Goal: Task Accomplishment & Management: Use online tool/utility

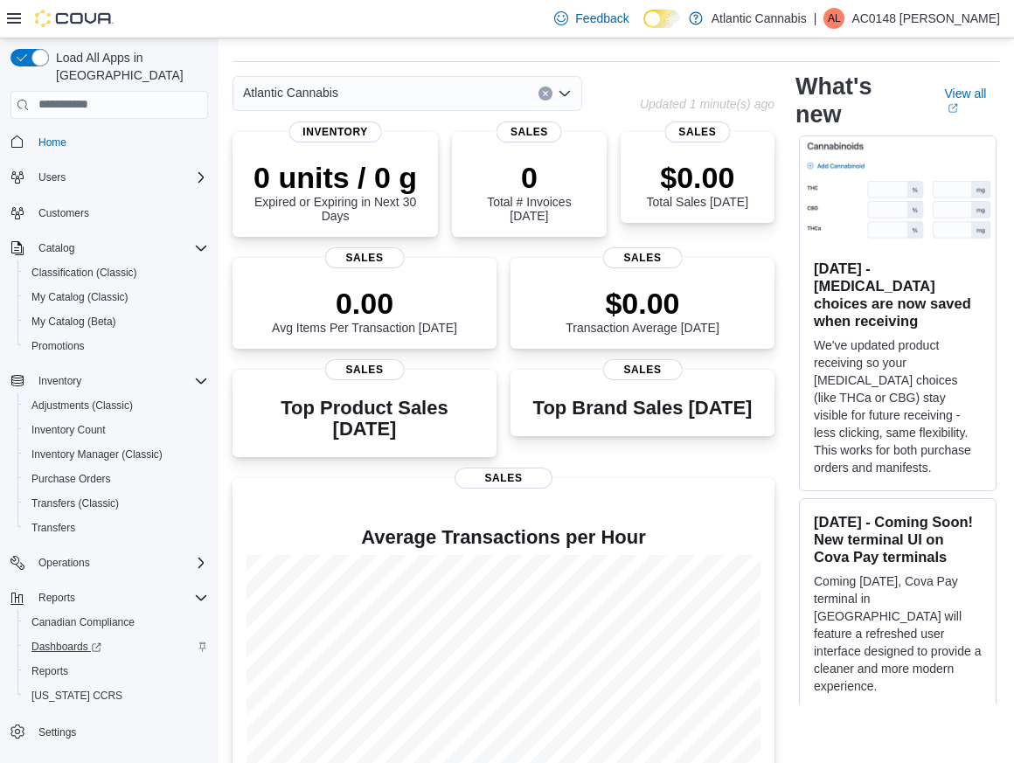
scroll to position [16, 0]
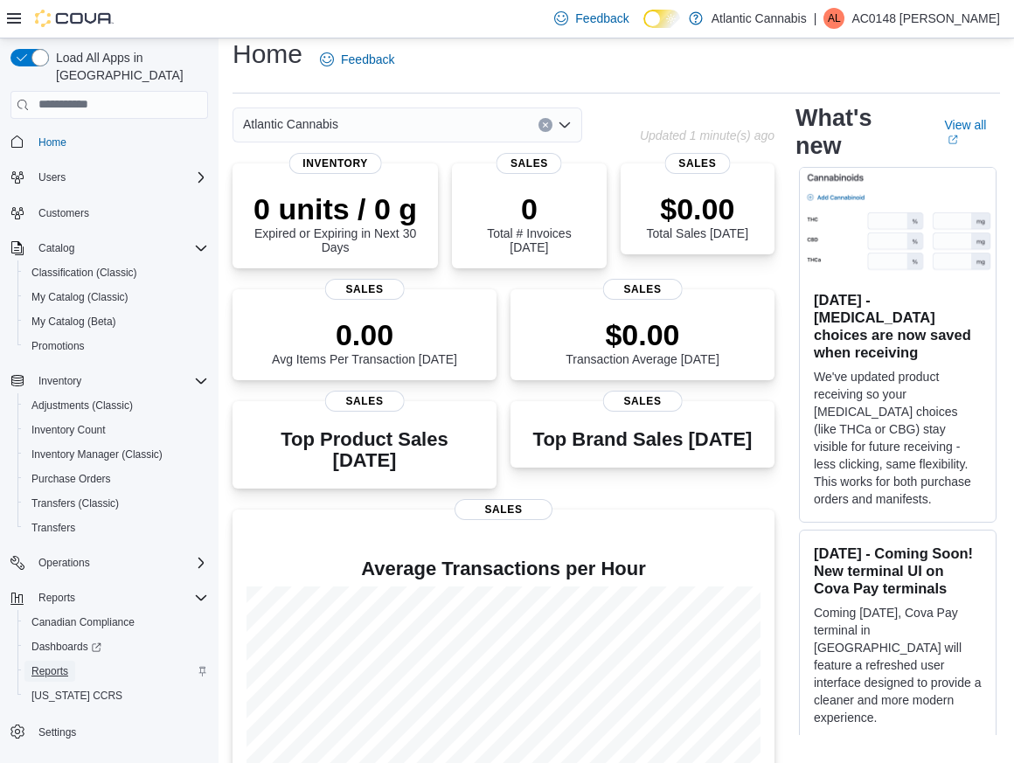
click at [73, 661] on link "Reports" at bounding box center [49, 671] width 51 height 21
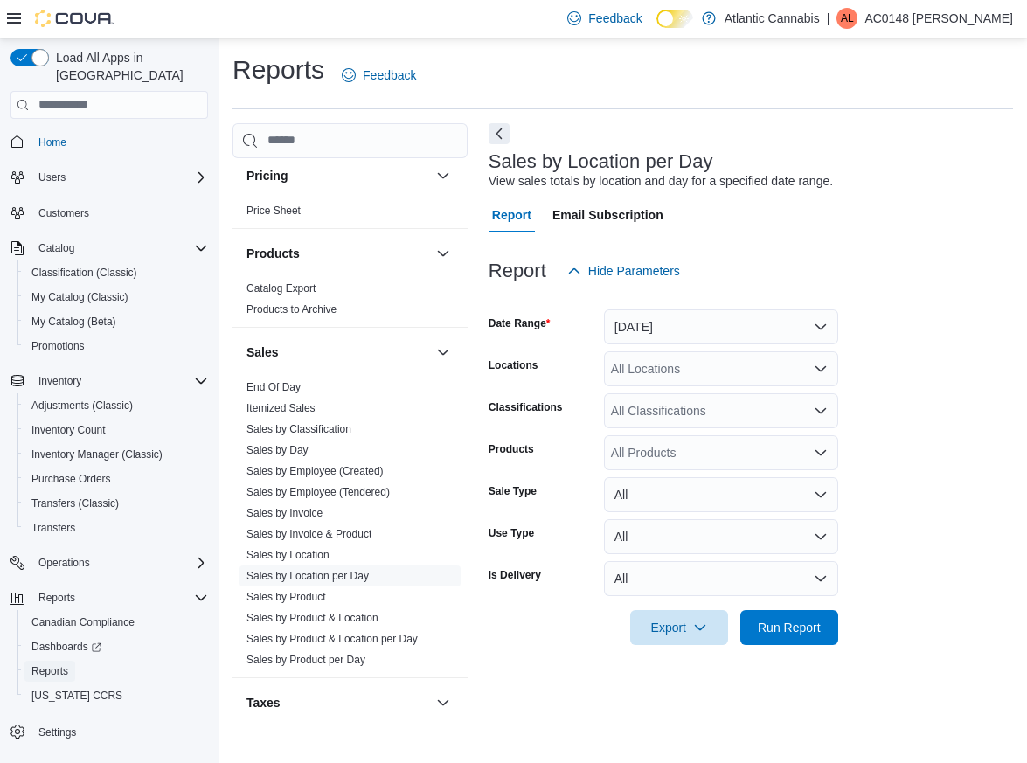
scroll to position [1113, 0]
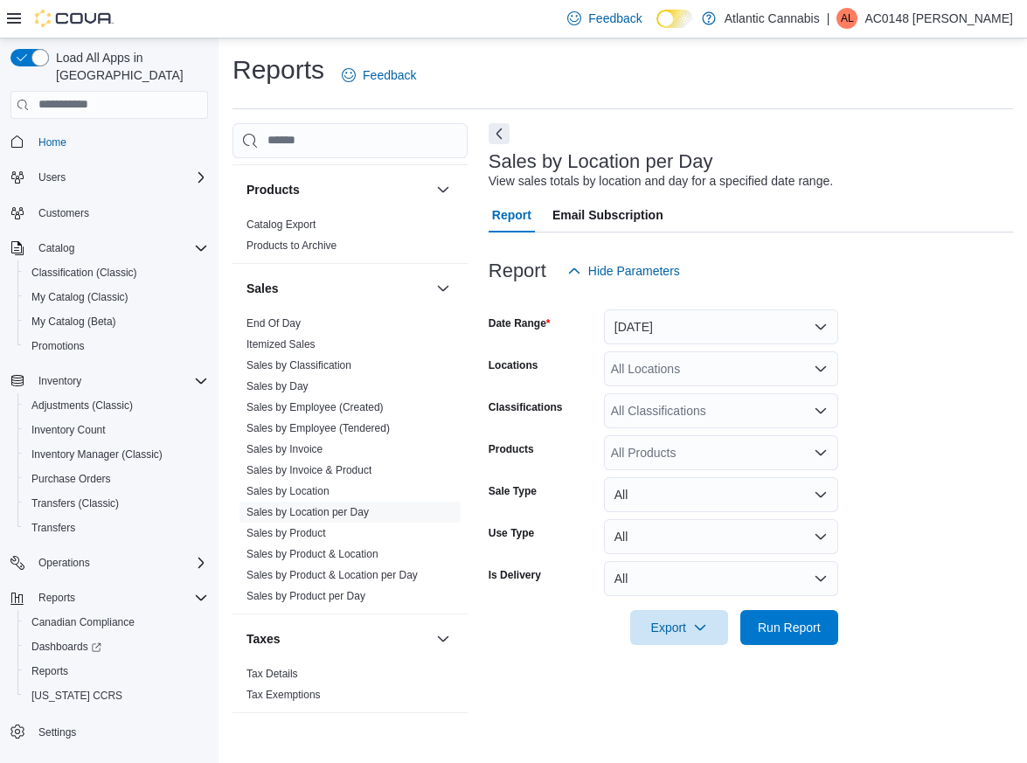
click at [820, 368] on icon "Open list of options" at bounding box center [821, 369] width 14 height 14
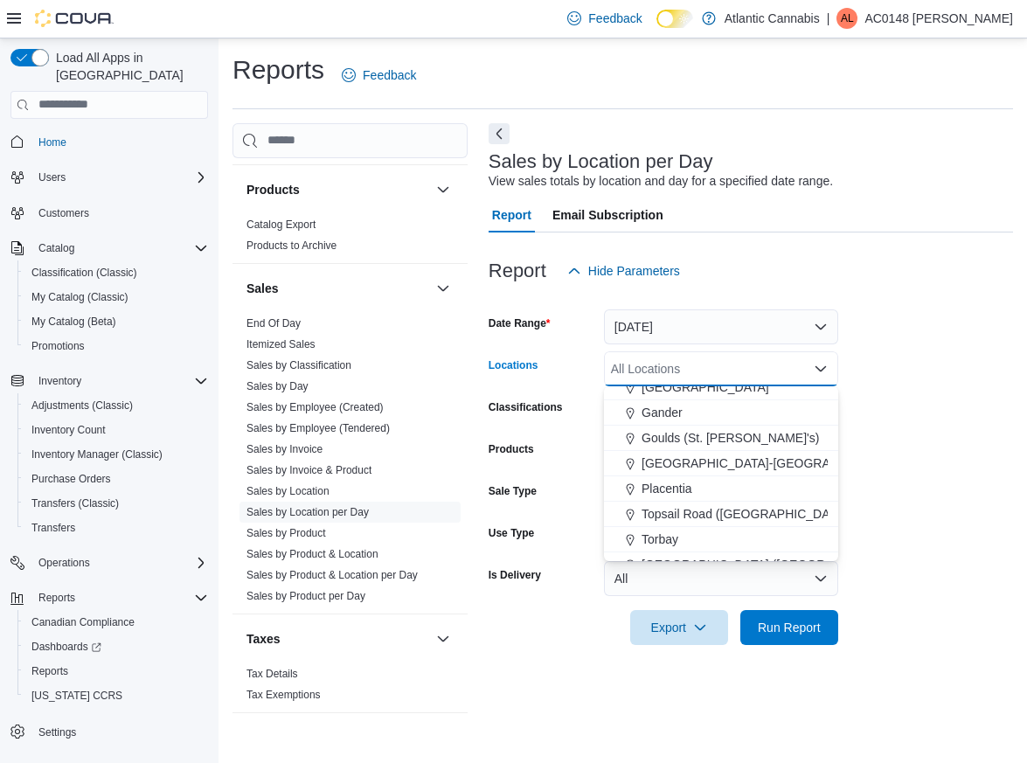
scroll to position [104, 0]
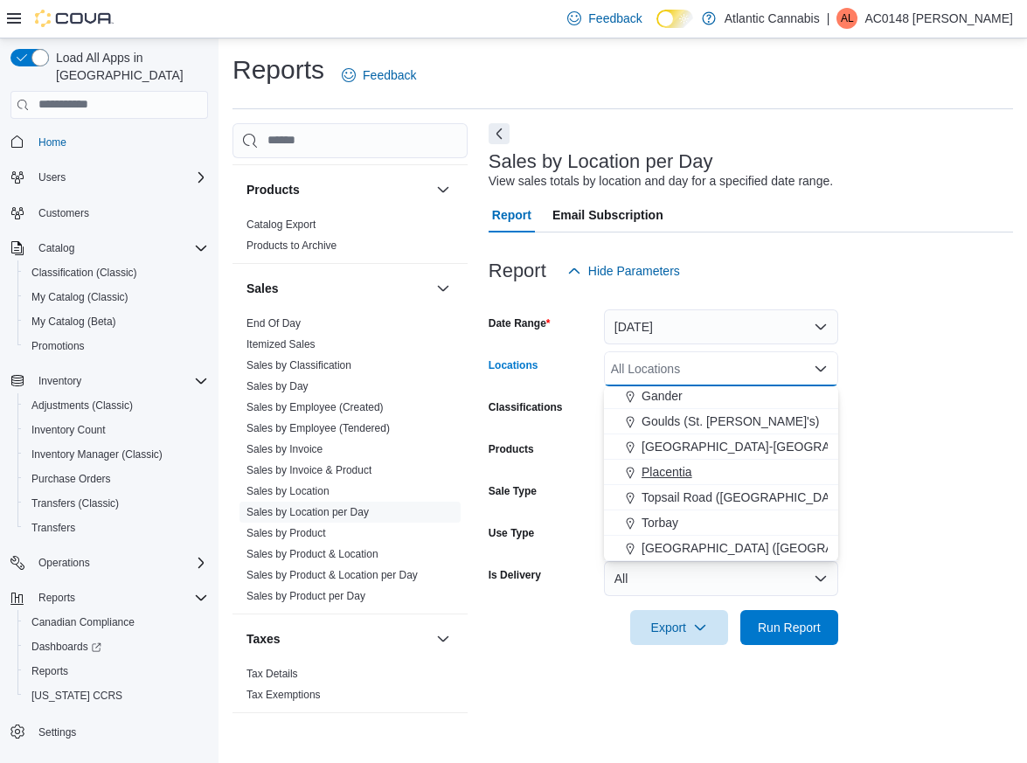
click at [685, 471] on span "Placentia" at bounding box center [667, 471] width 51 height 17
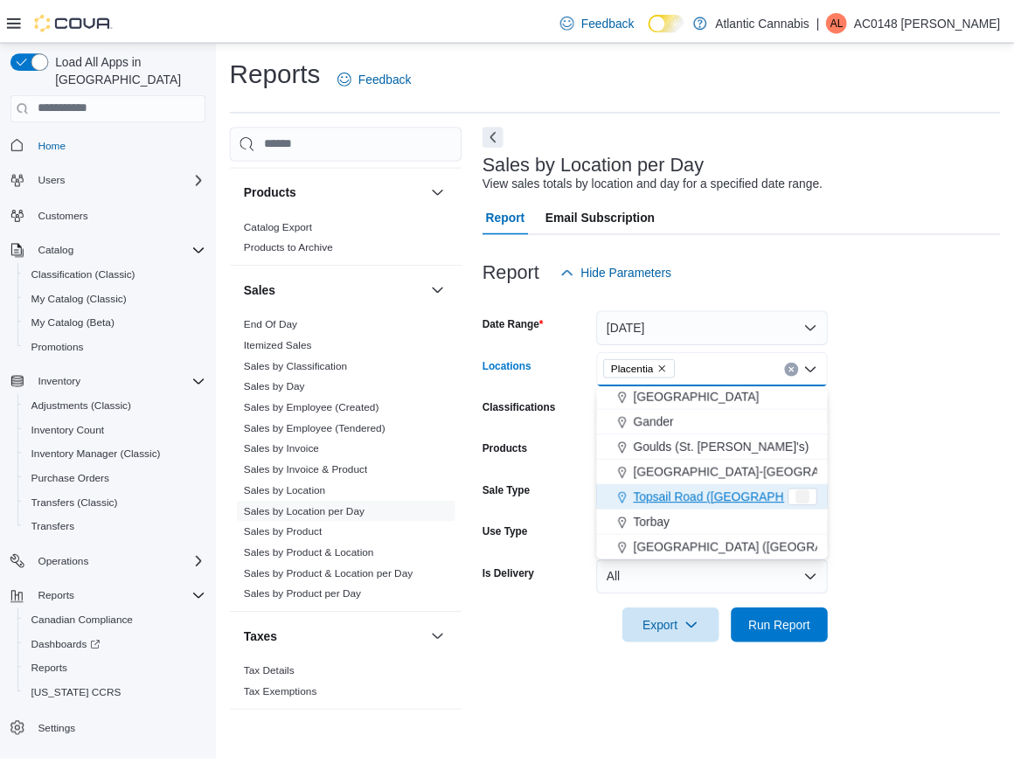
scroll to position [79, 0]
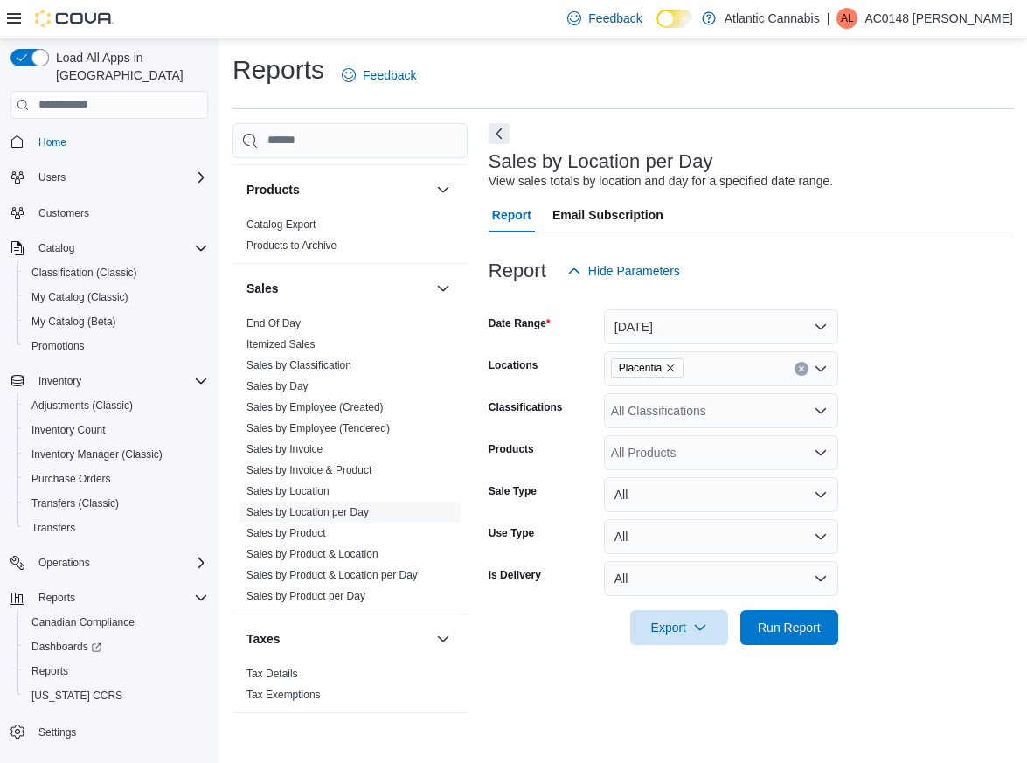
click at [901, 458] on form "Date Range [DATE] Locations Placentia Classifications All Classifications Produ…" at bounding box center [751, 466] width 524 height 357
click at [794, 619] on span "Run Report" at bounding box center [789, 626] width 63 height 17
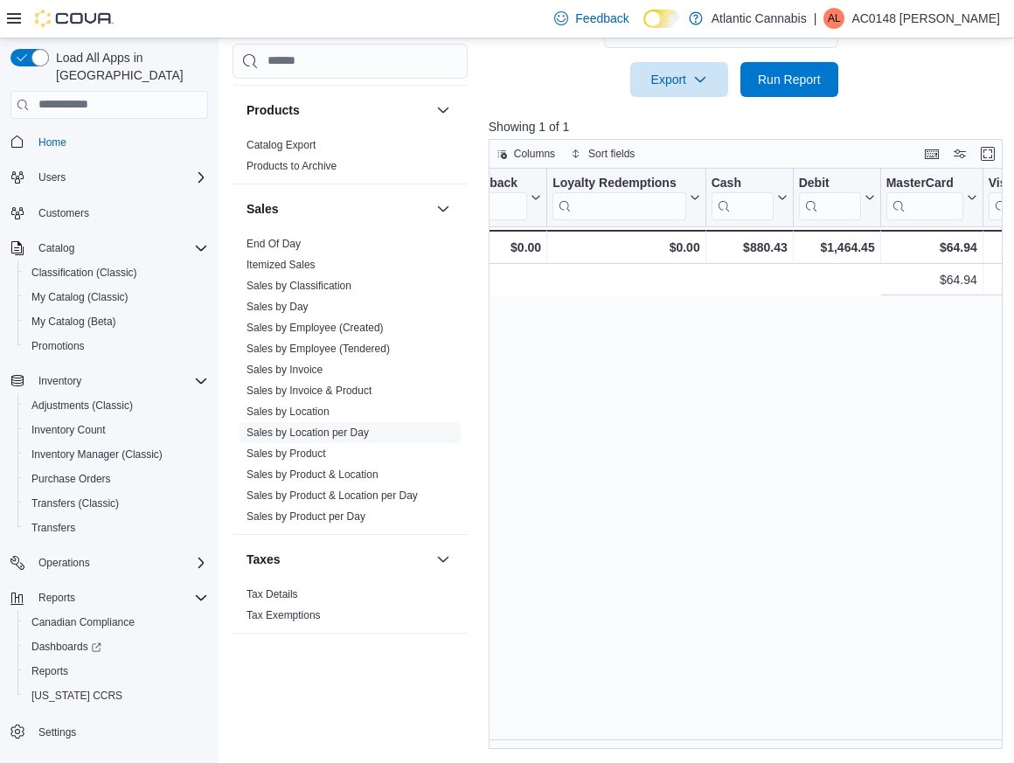
scroll to position [0, 2812]
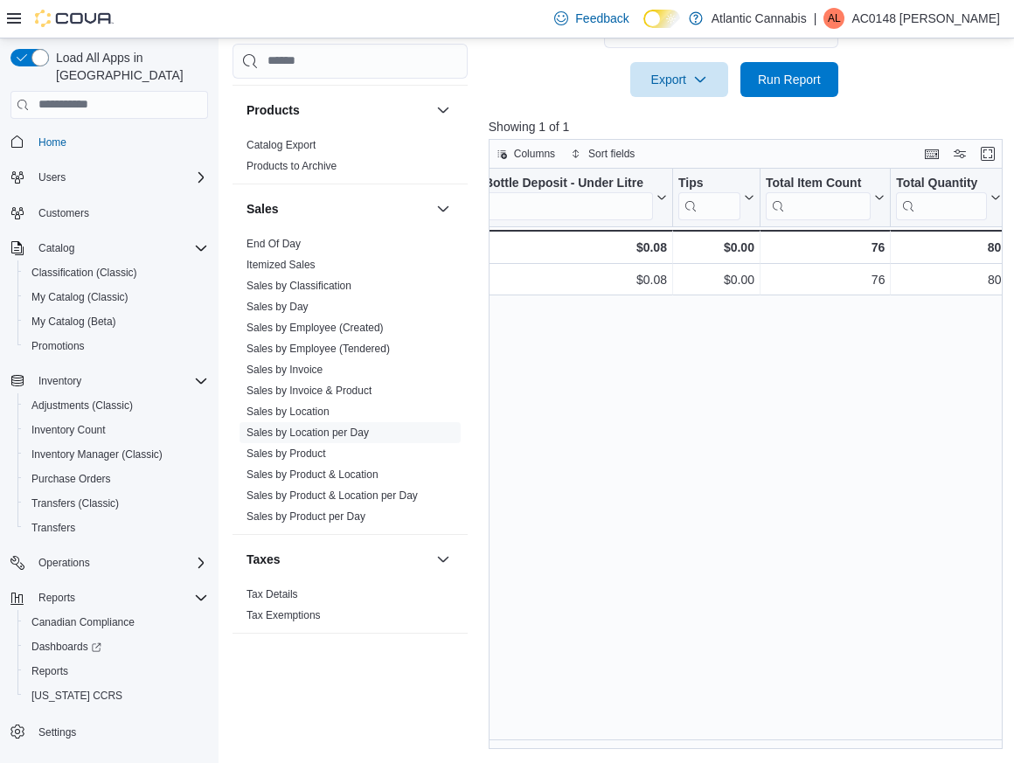
click at [668, 432] on div "Location Click to view column header actions Date Click to view column header a…" at bounding box center [748, 459] width 519 height 580
click at [709, 397] on div "Location Click to view column header actions Date Click to view column header a…" at bounding box center [748, 459] width 519 height 580
click at [715, 409] on div "Location Click to view column header actions Date Click to view column header a…" at bounding box center [748, 459] width 519 height 580
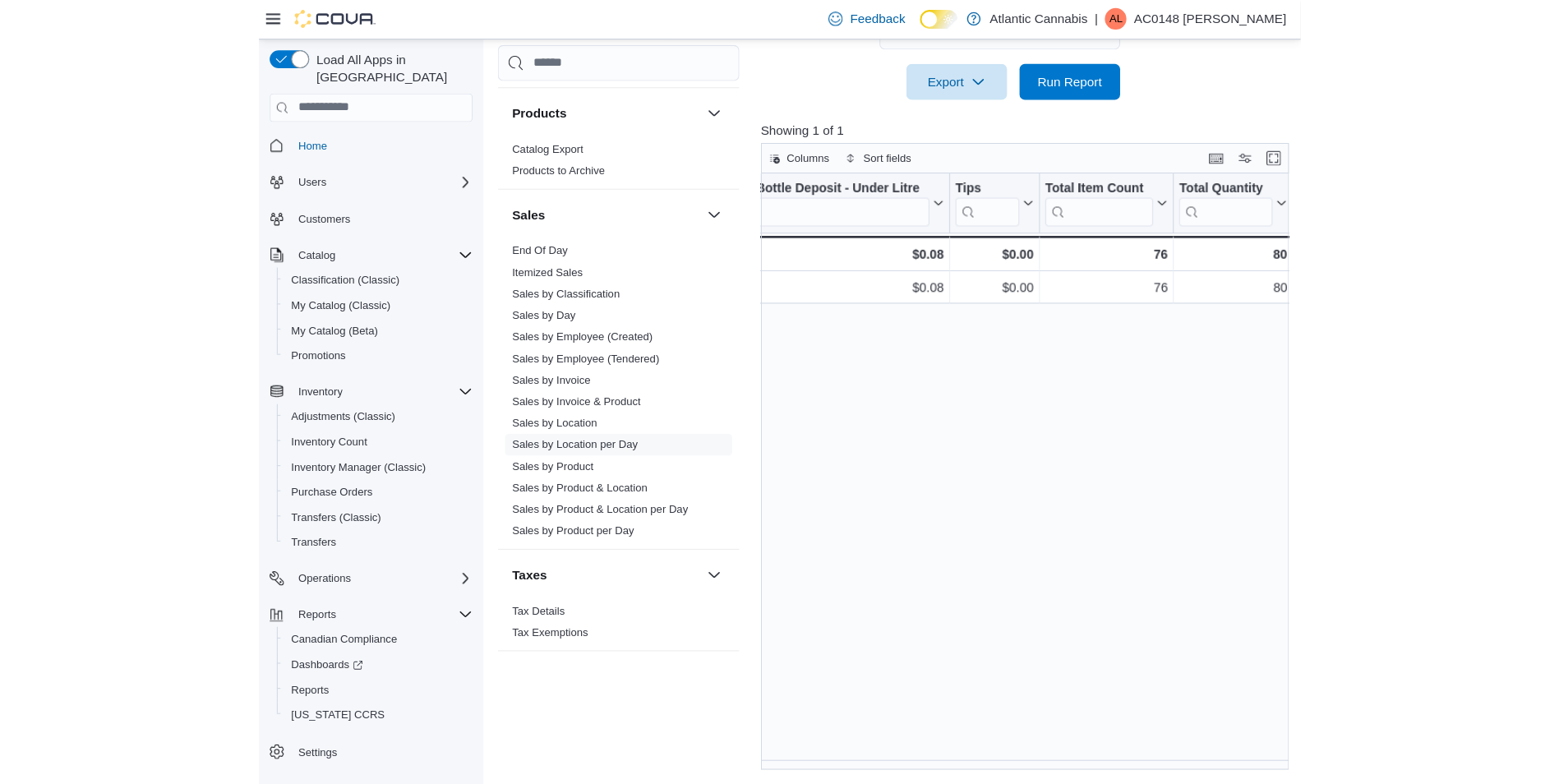
scroll to position [0, 2044]
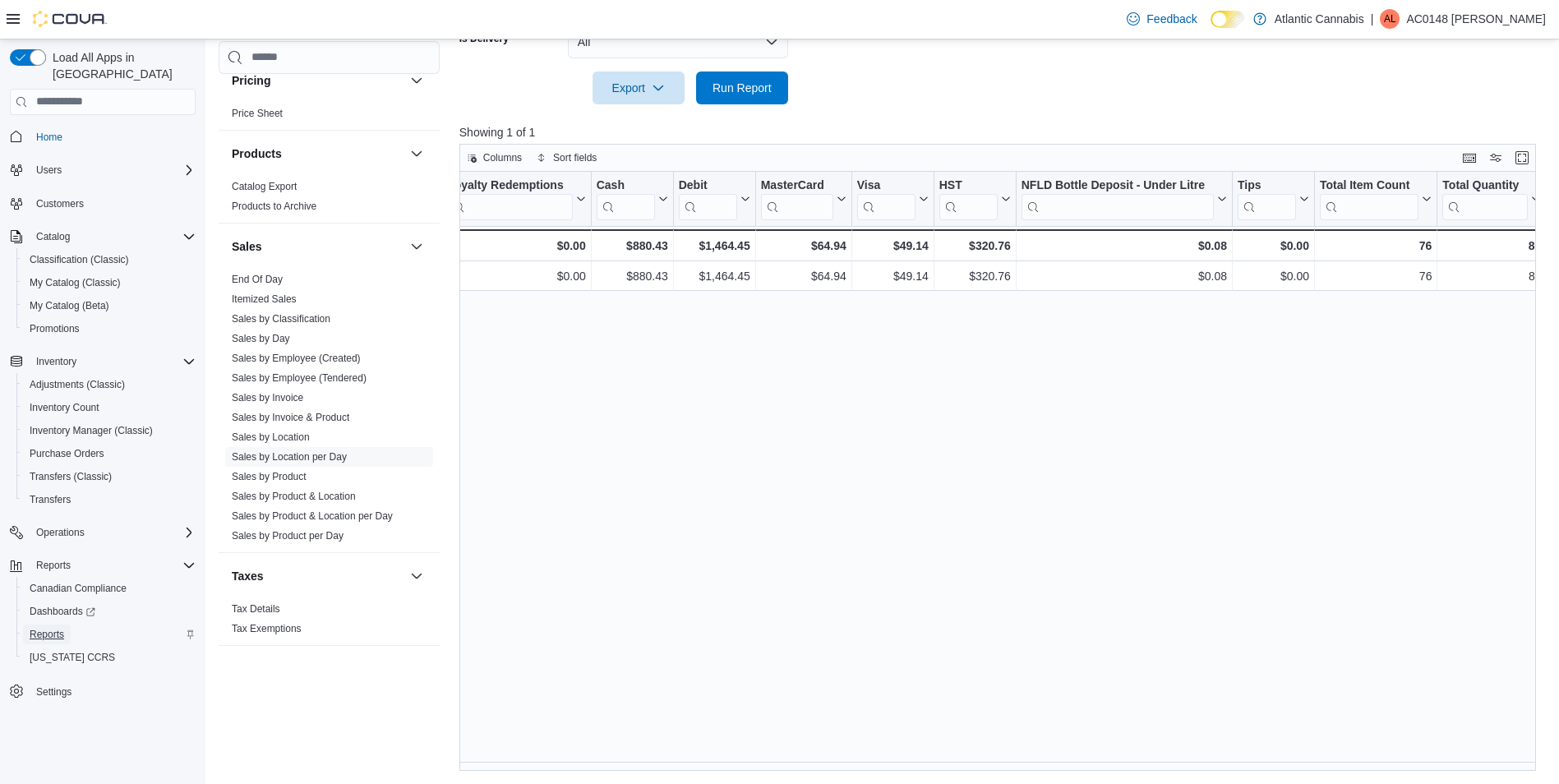
click at [60, 628] on span "Reports" at bounding box center [46, 635] width 35 height 13
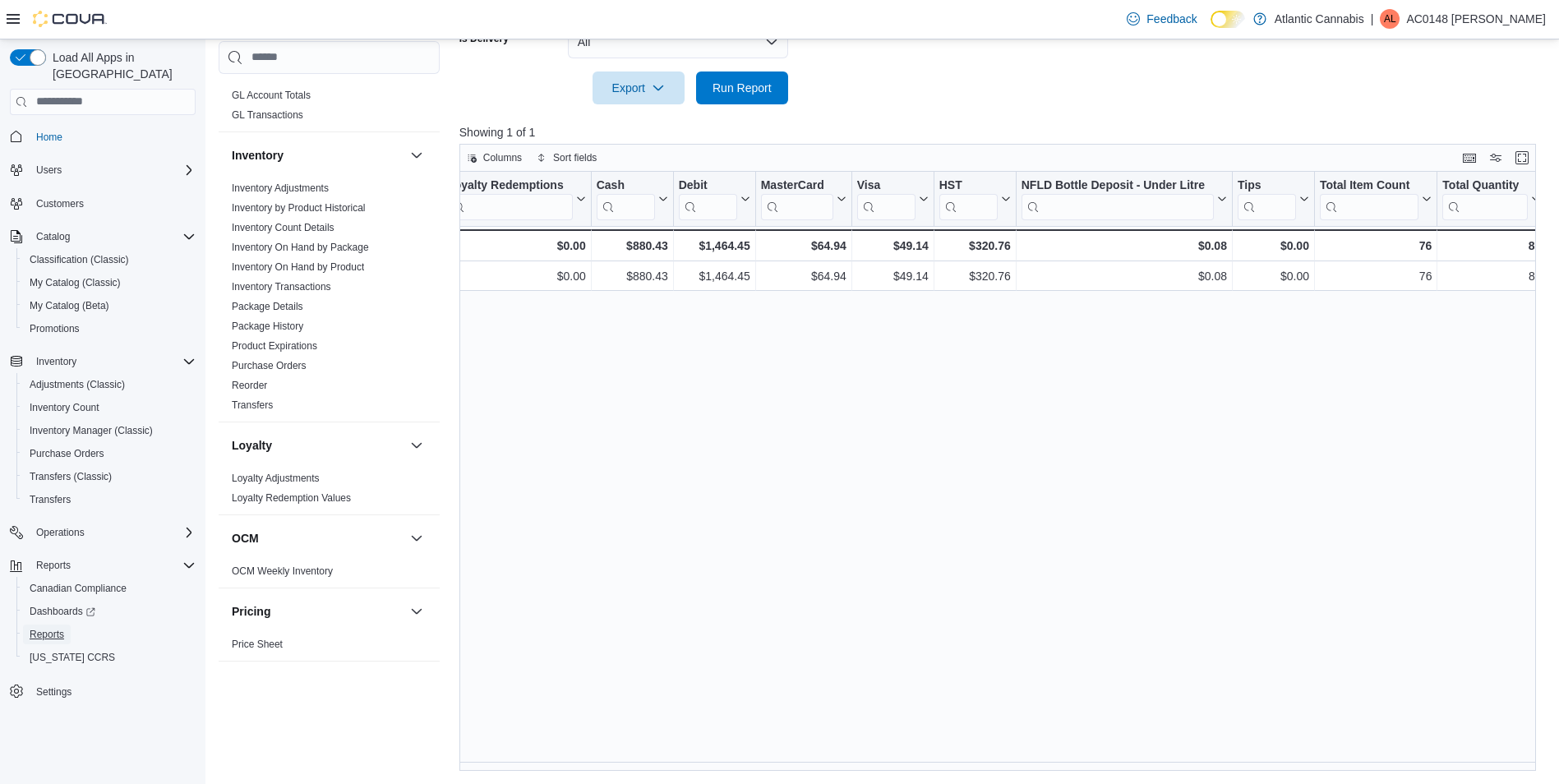
scroll to position [421, 0]
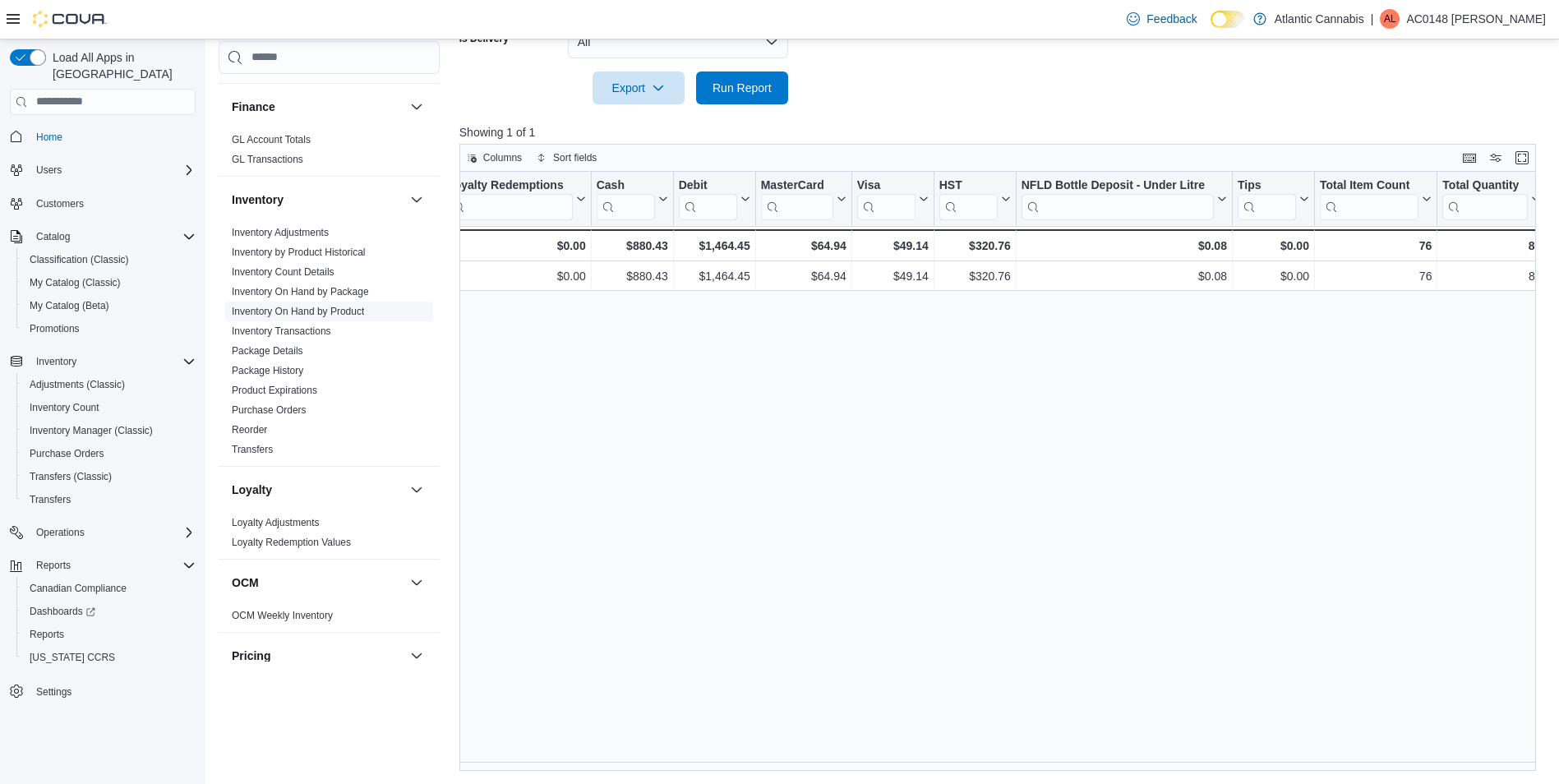
click at [350, 310] on link "Inventory On Hand by Product" at bounding box center [298, 311] width 133 height 11
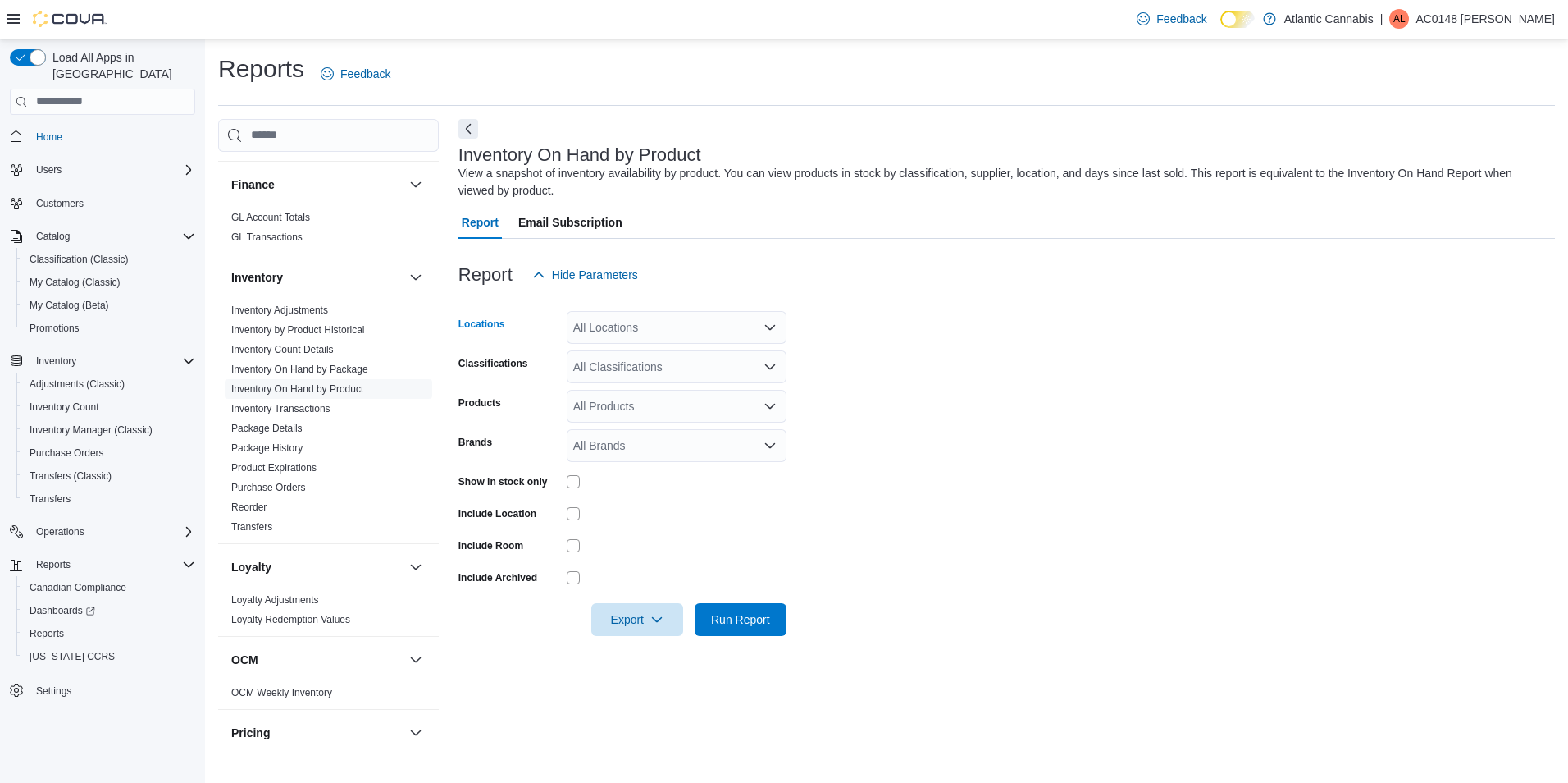
click at [765, 321] on icon "Open list of options" at bounding box center [770, 328] width 13 height 13
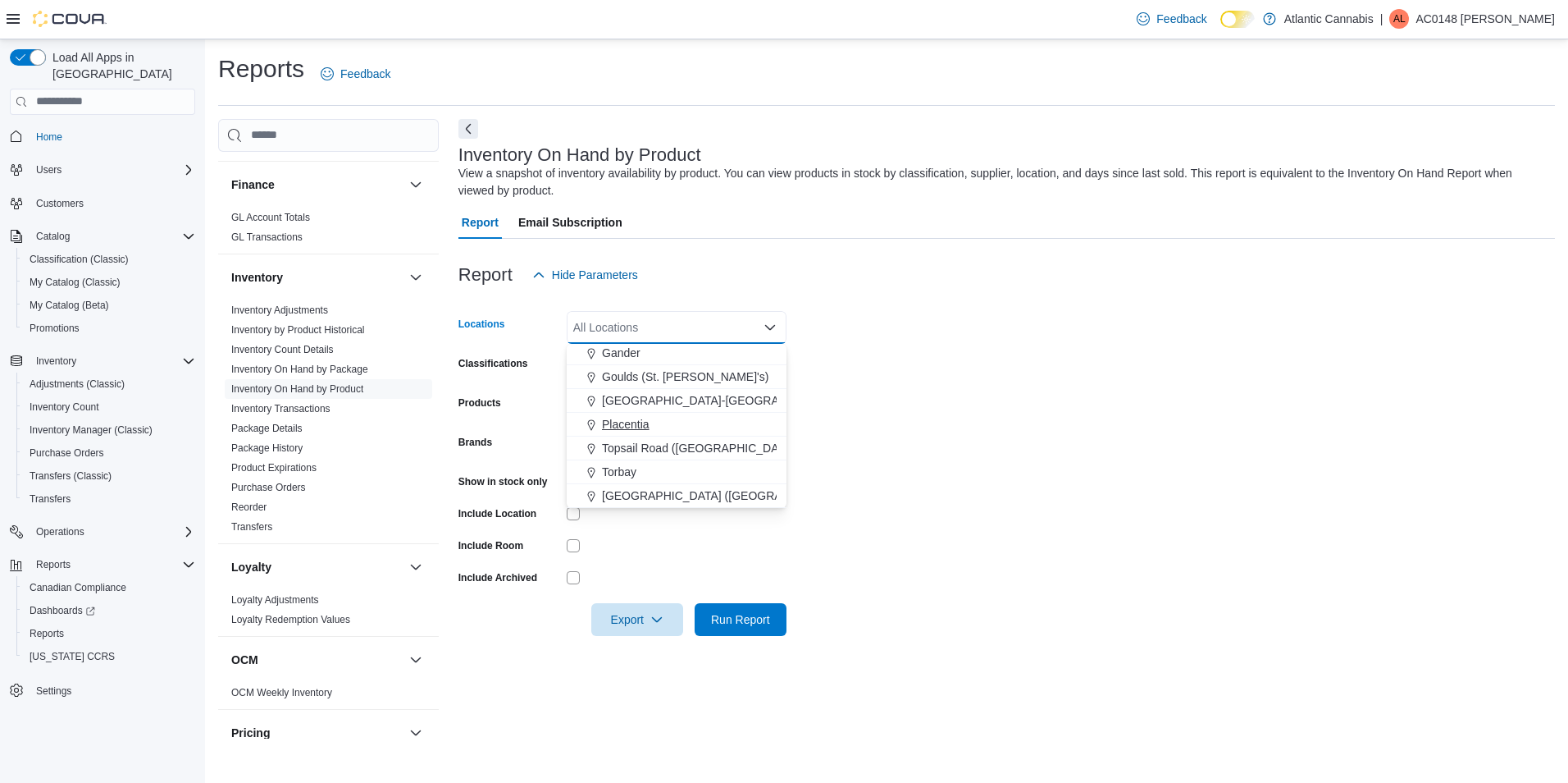
click at [639, 423] on span "Placentia" at bounding box center [626, 423] width 48 height 16
click at [963, 421] on form "Locations [GEOGRAPHIC_DATA] Combo box. Selected. [GEOGRAPHIC_DATA]. Press Backs…" at bounding box center [1007, 463] width 1097 height 345
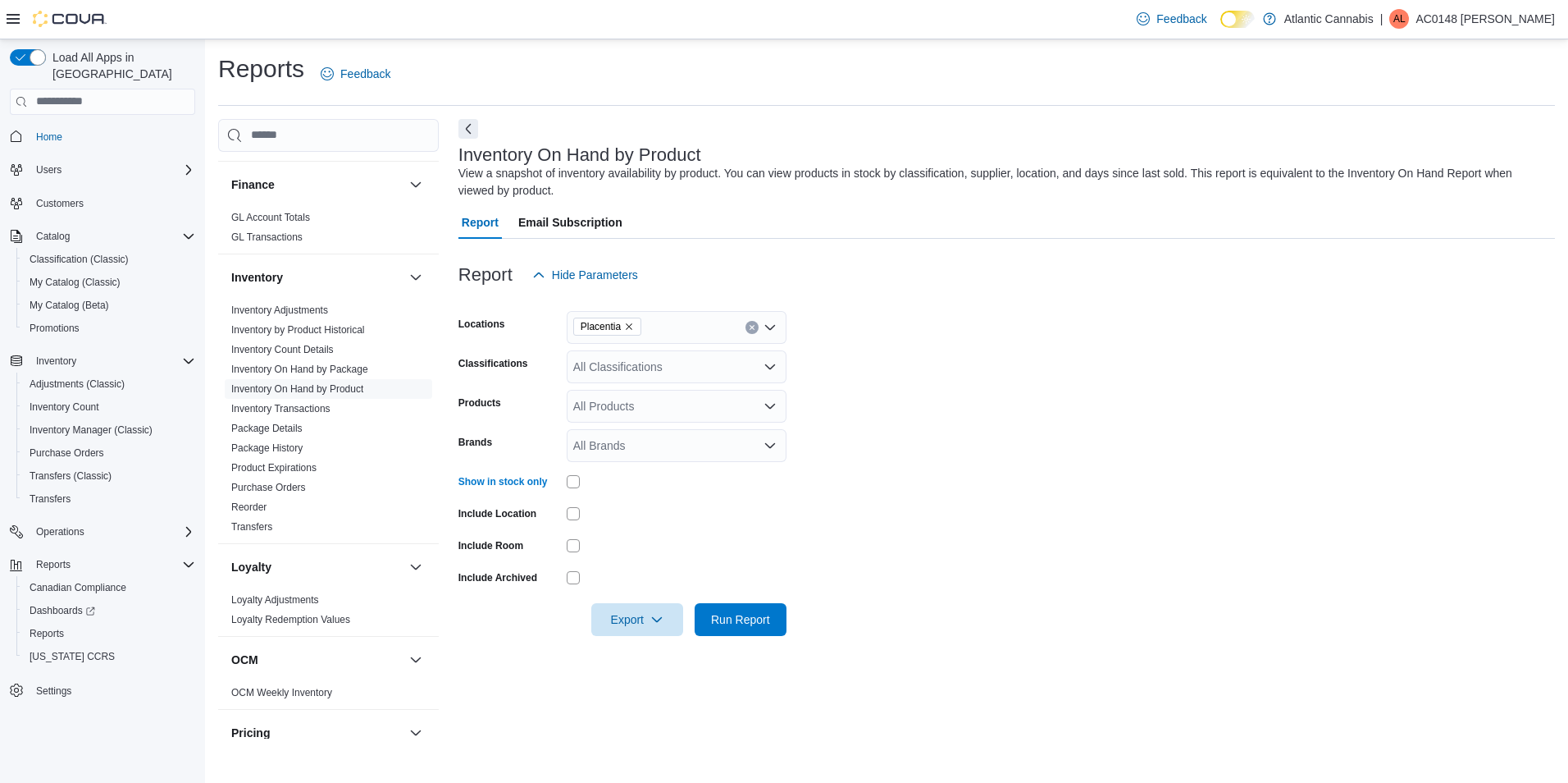
click at [701, 361] on div "All Classifications" at bounding box center [677, 366] width 220 height 33
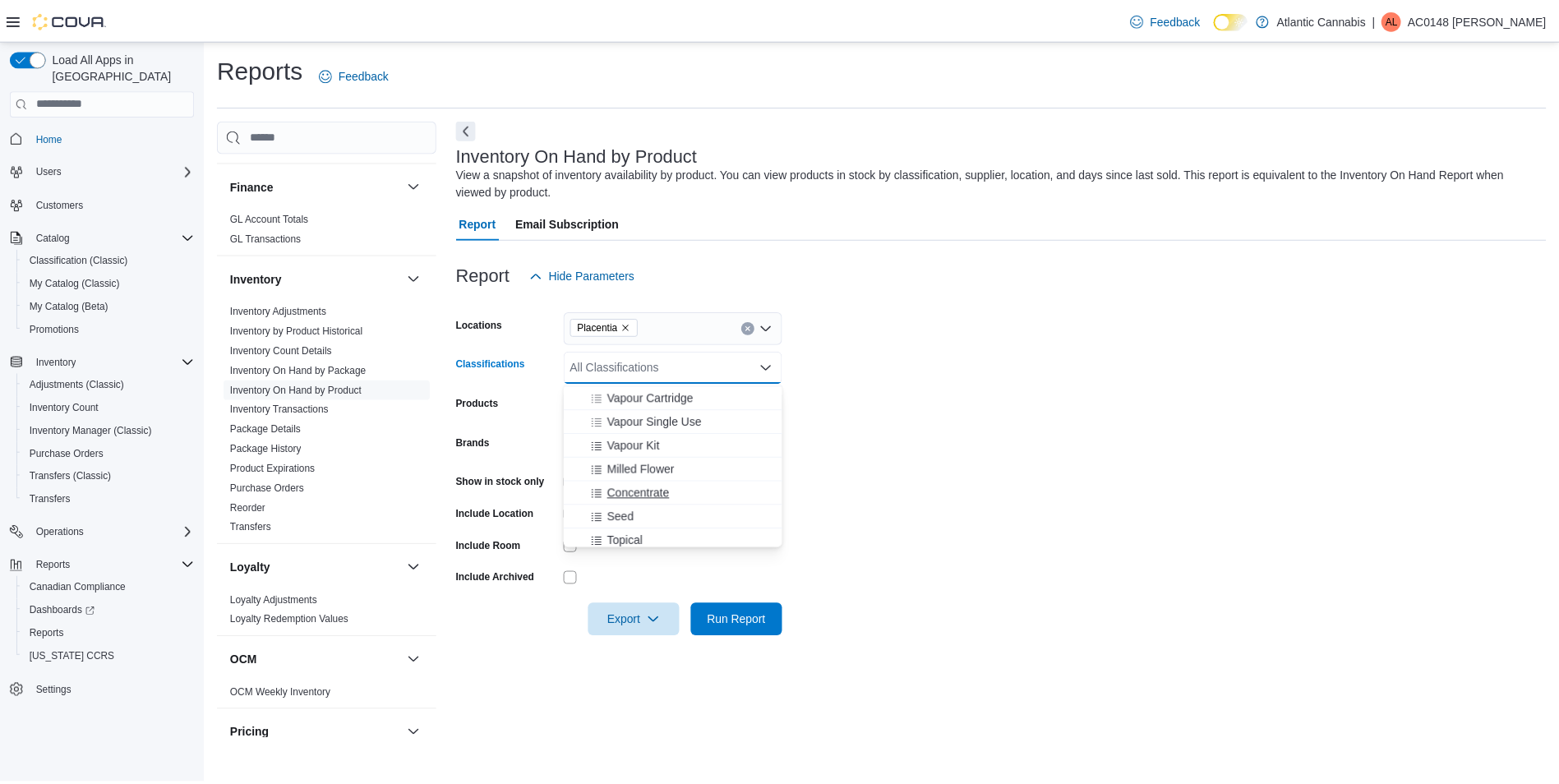
scroll to position [246, 0]
click at [653, 482] on span "Beverage" at bounding box center [636, 481] width 49 height 16
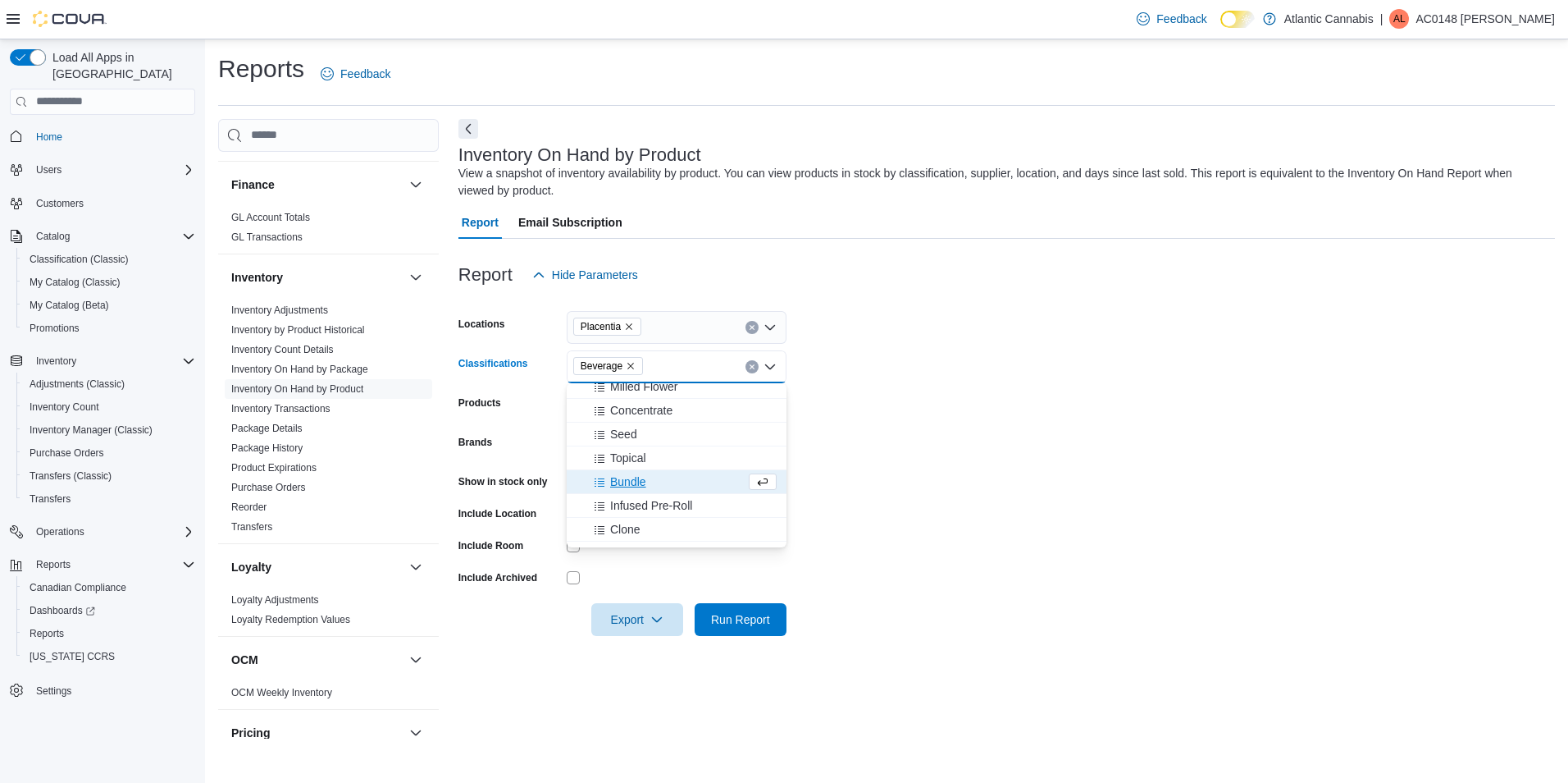
click at [925, 514] on form "Locations Placentia Classifications Beverage Combo box. Selected. [GEOGRAPHIC_D…" at bounding box center [1007, 463] width 1097 height 345
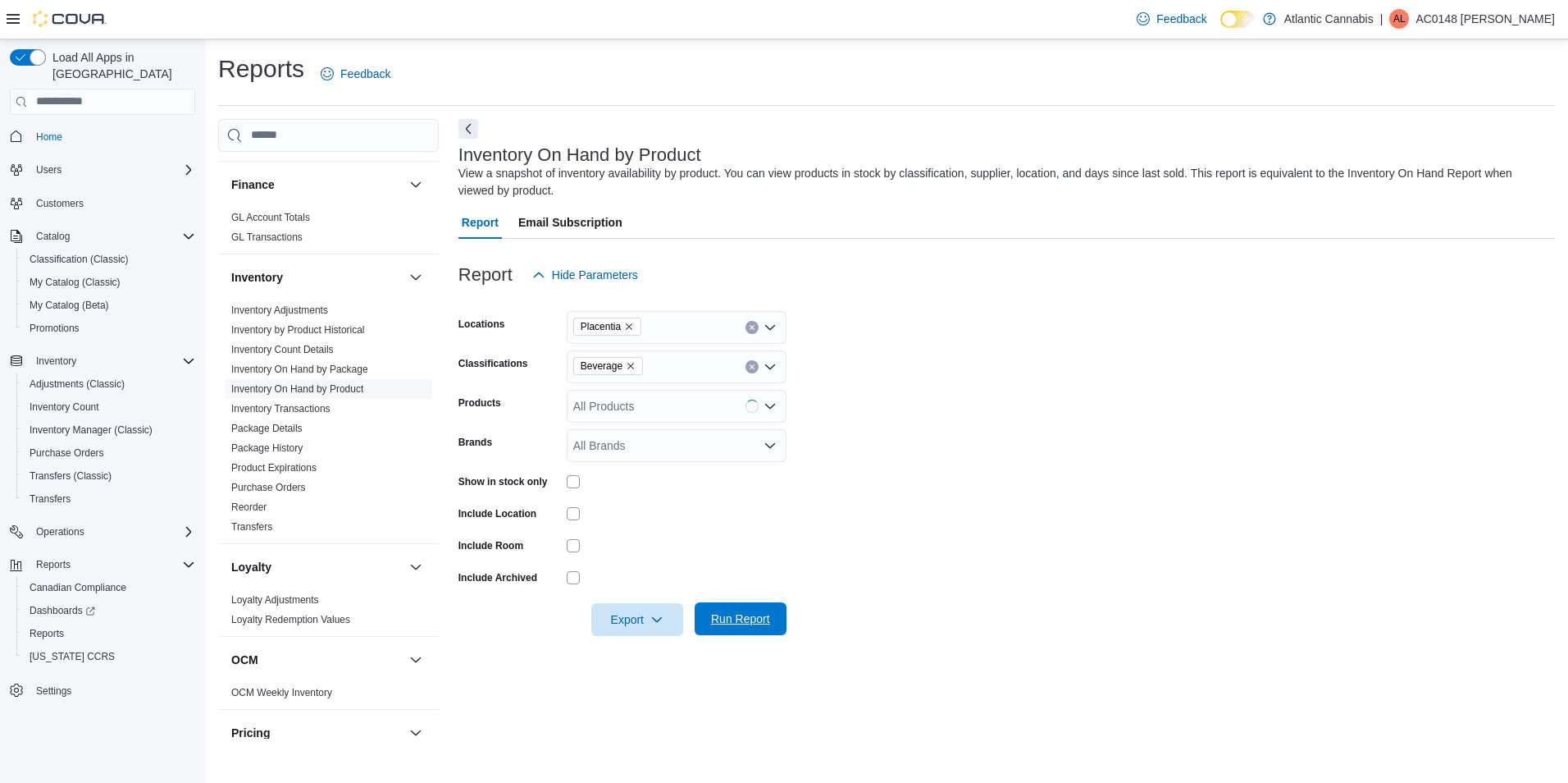
click at [738, 630] on span "Run Report" at bounding box center [740, 619] width 72 height 33
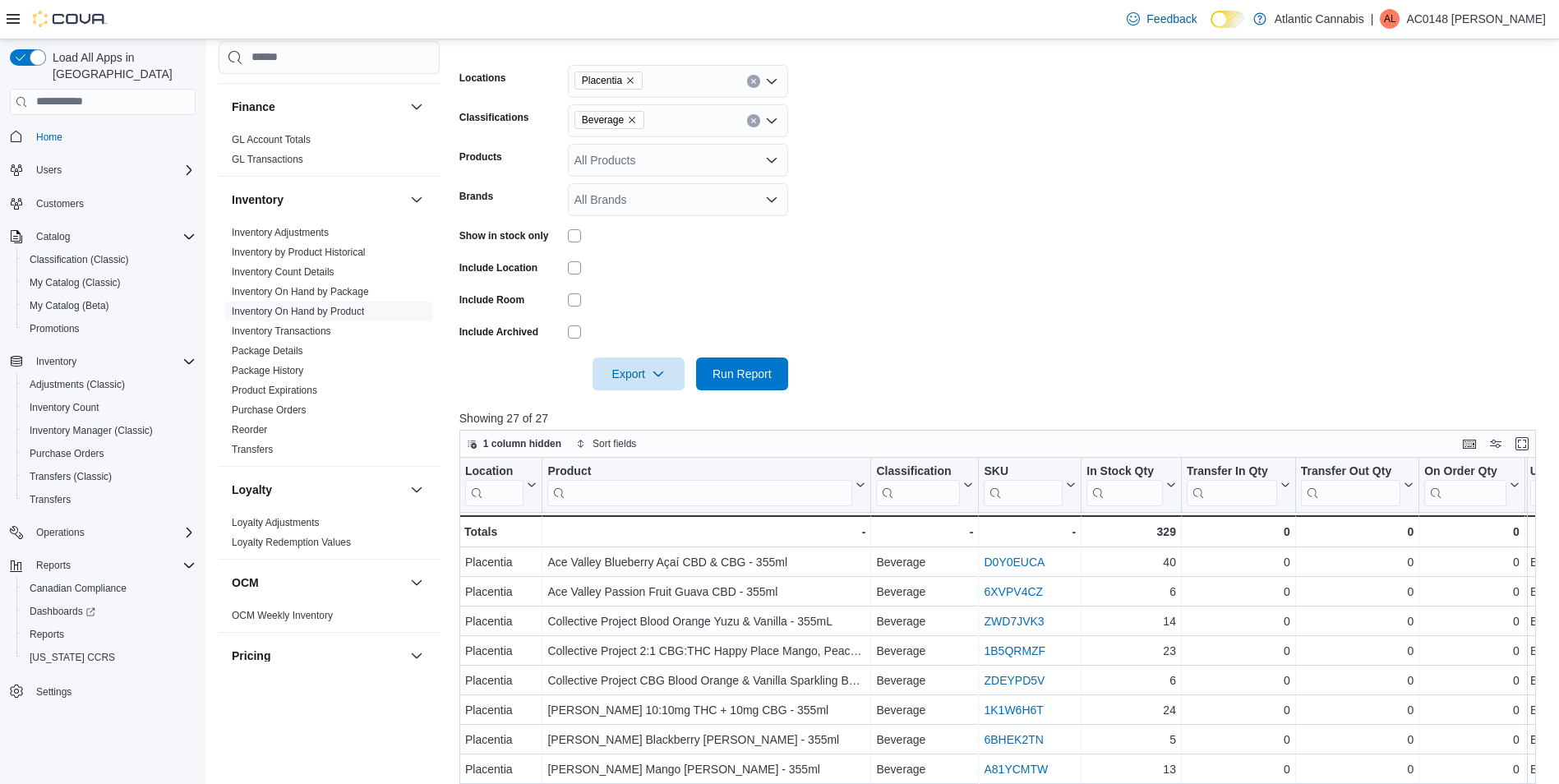
scroll to position [411, 0]
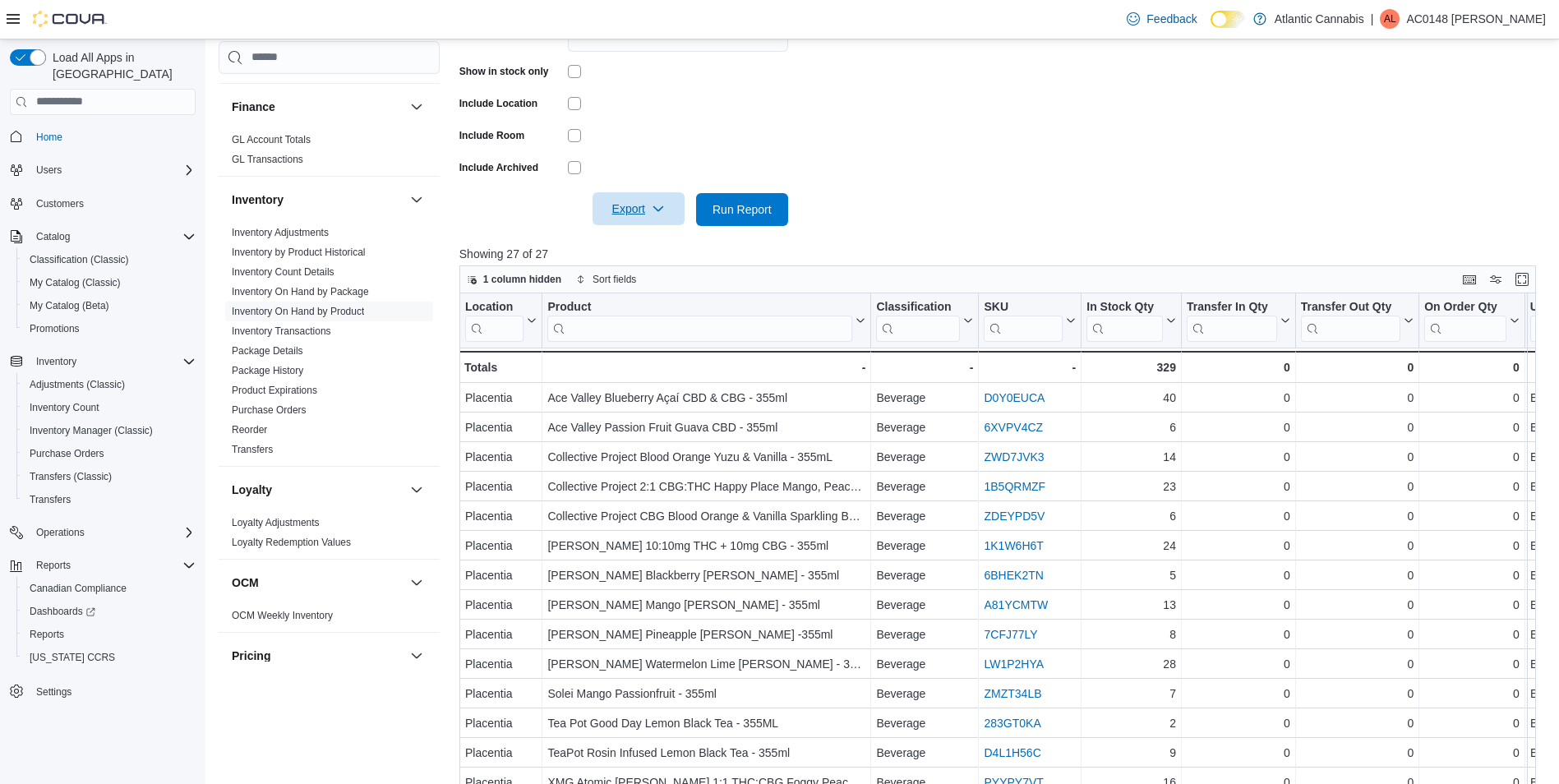
click at [669, 207] on span "Export" at bounding box center [638, 209] width 72 height 33
click at [664, 236] on span "Export to Excel" at bounding box center [640, 243] width 74 height 13
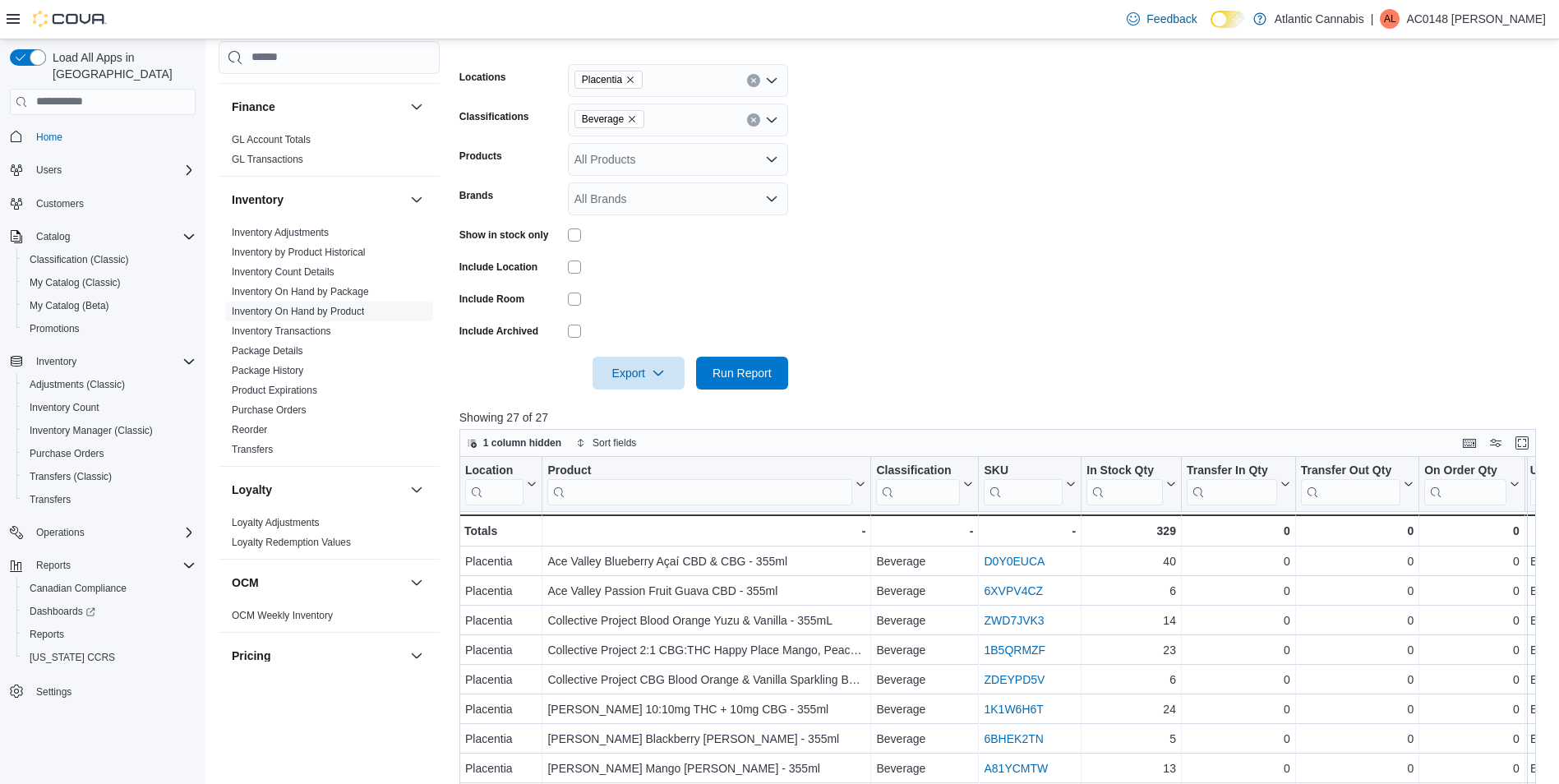
scroll to position [246, 0]
